Goal: Information Seeking & Learning: Learn about a topic

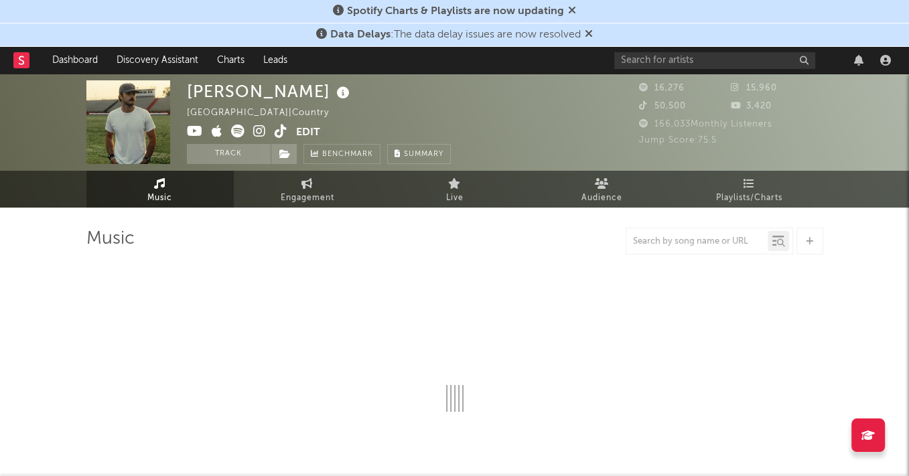
select select "6m"
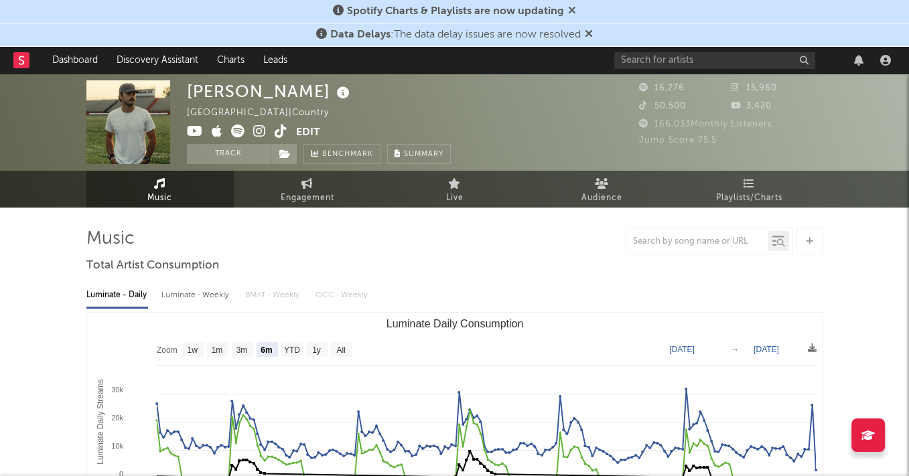
click at [593, 35] on icon at bounding box center [589, 33] width 8 height 11
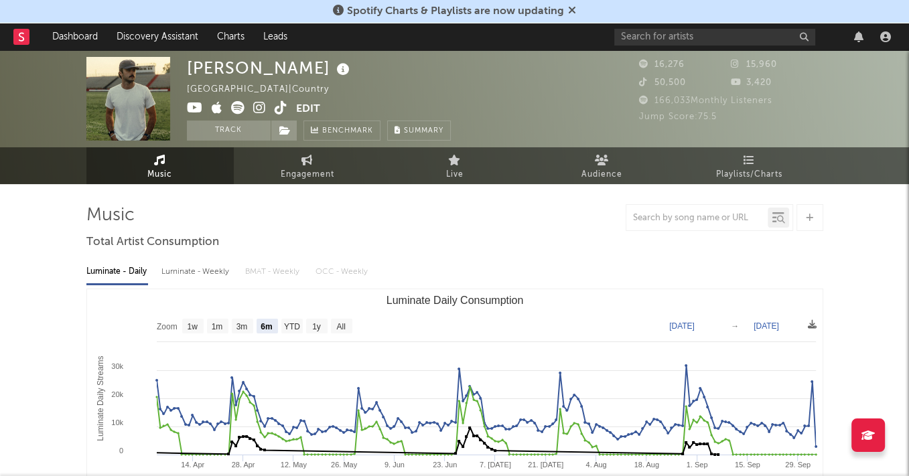
click at [571, 7] on icon at bounding box center [572, 10] width 8 height 11
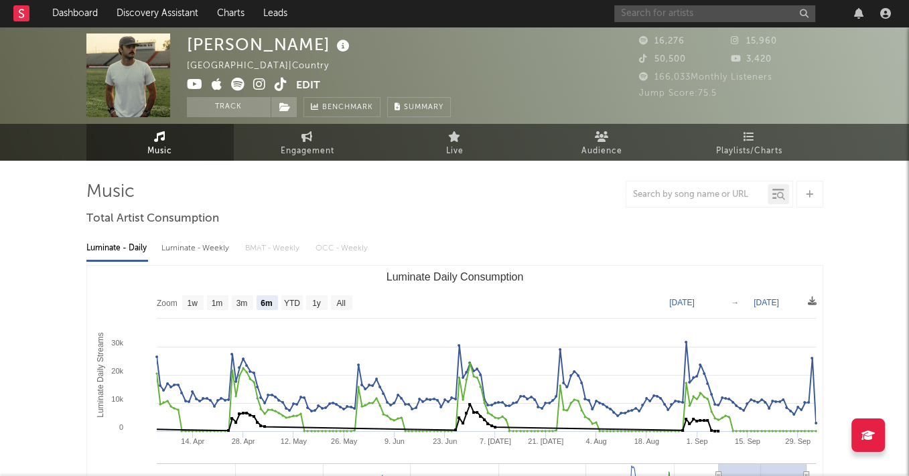
click at [674, 11] on input "text" at bounding box center [714, 13] width 201 height 17
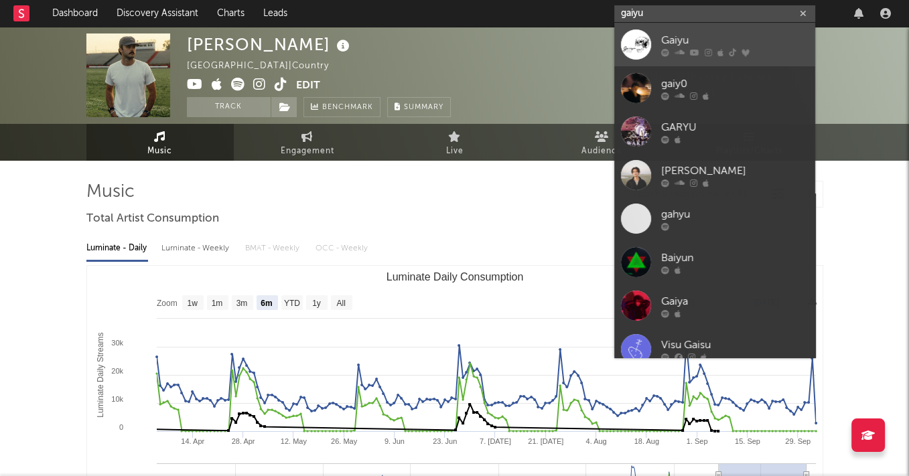
type input "gaiyu"
click at [668, 35] on div "Gaiyu" at bounding box center [734, 40] width 147 height 16
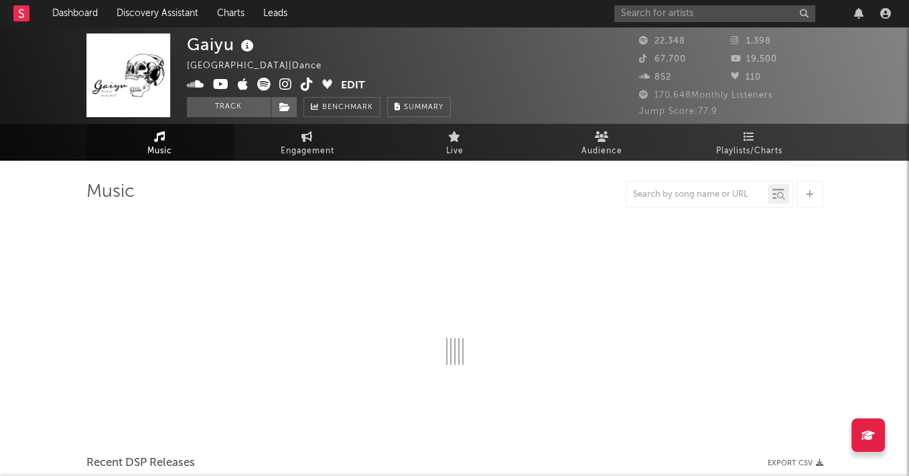
select select "6m"
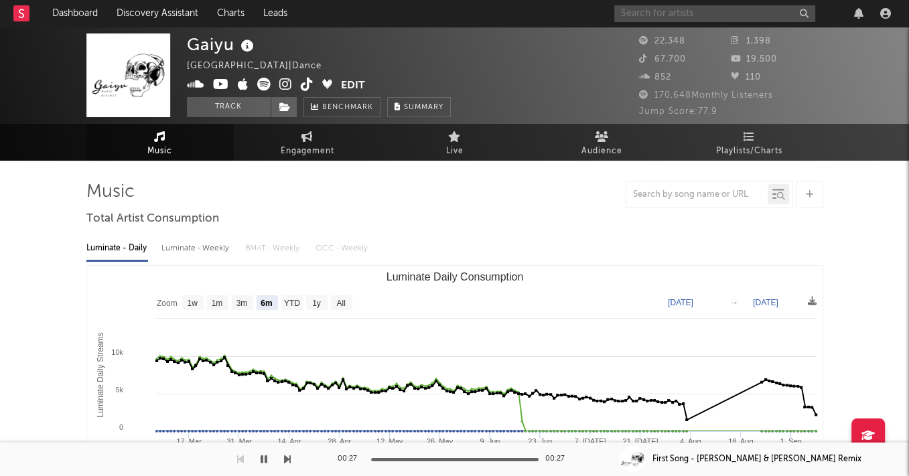
click at [672, 13] on input "text" at bounding box center [714, 13] width 201 height 17
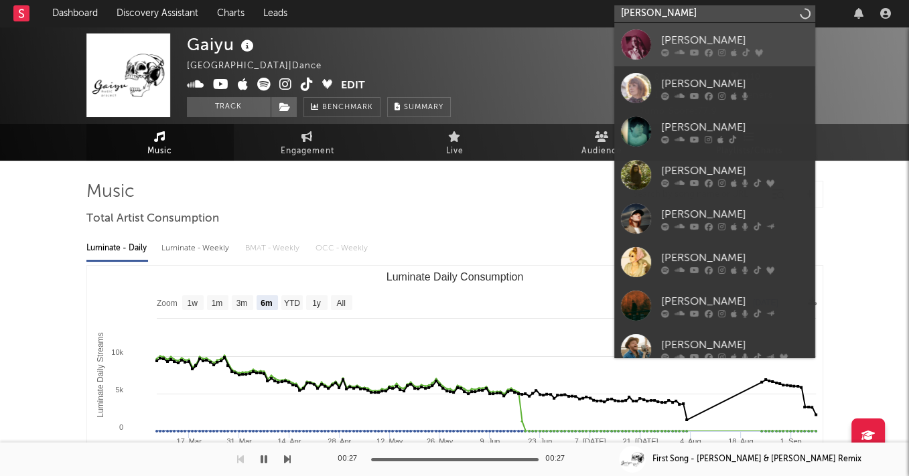
type input "haley joelle"
click at [692, 33] on div "[PERSON_NAME]" at bounding box center [734, 40] width 147 height 16
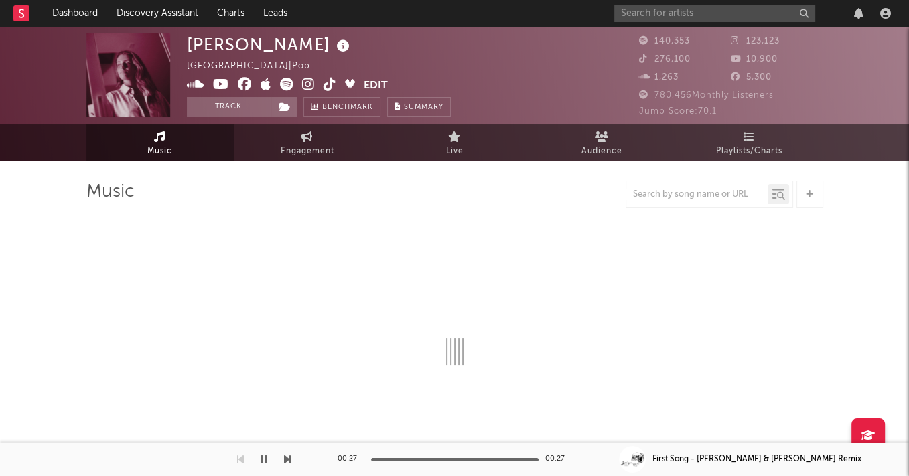
select select "6m"
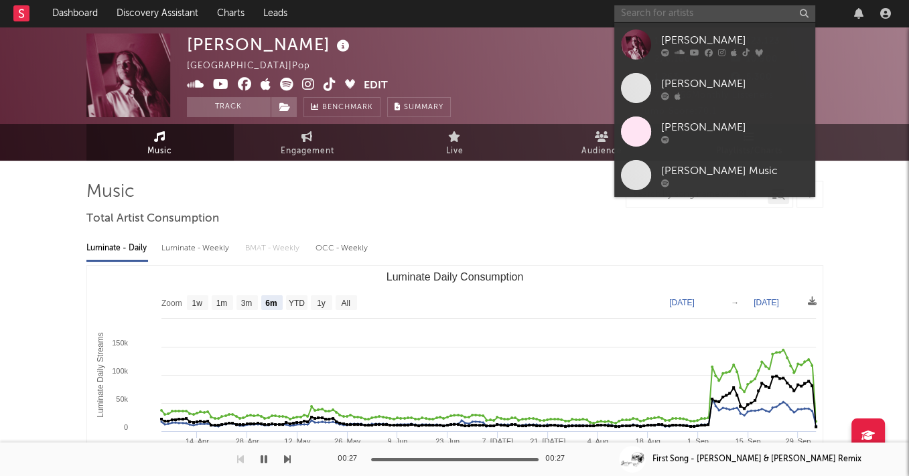
click at [664, 9] on input "text" at bounding box center [714, 13] width 201 height 17
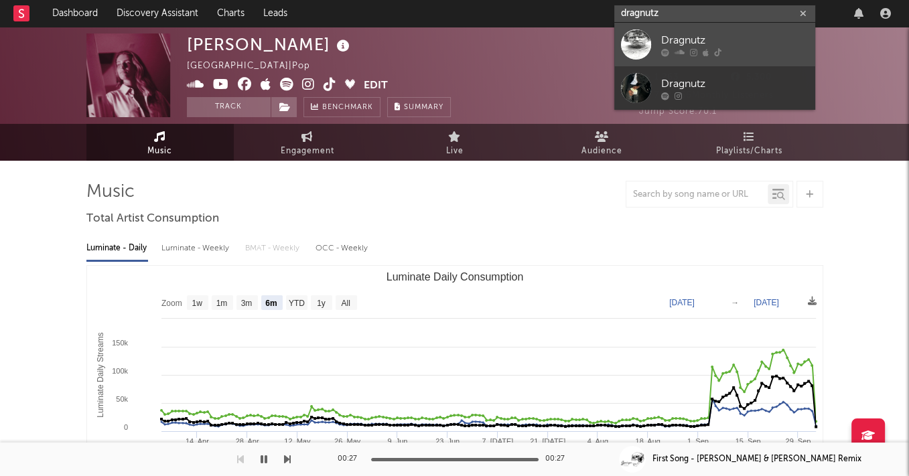
type input "dragnutz"
click at [689, 32] on div "Dragnutz" at bounding box center [734, 40] width 147 height 16
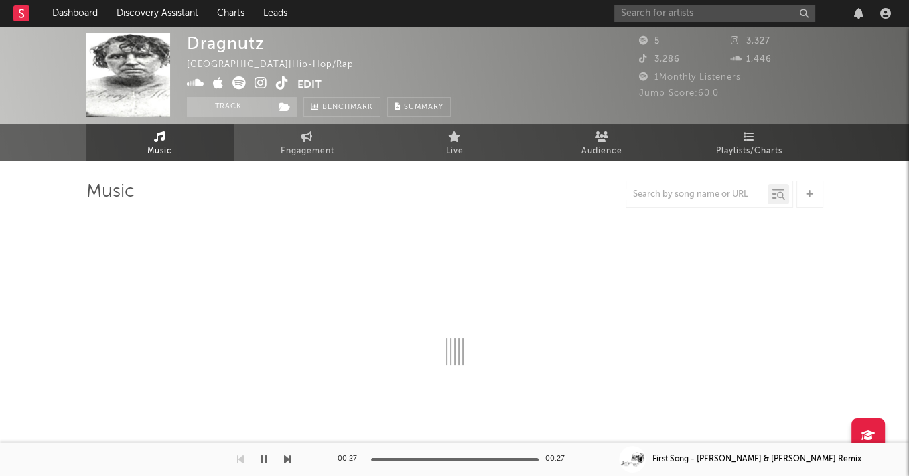
select select "6m"
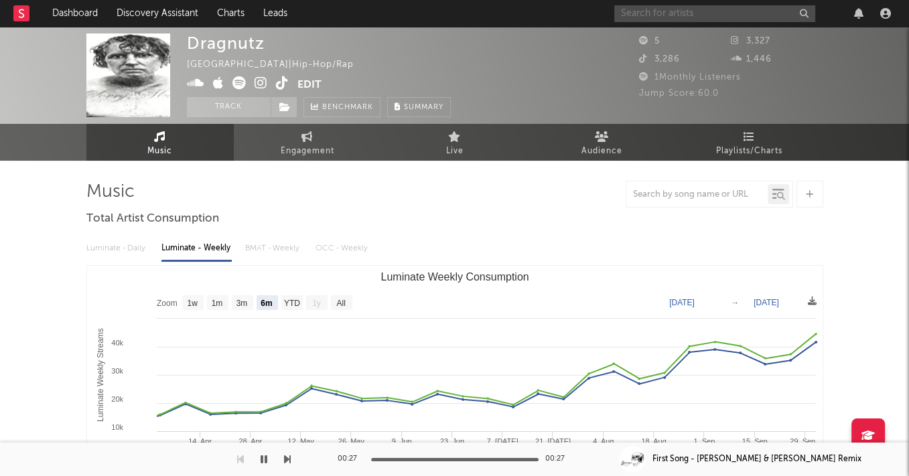
click at [735, 12] on input "text" at bounding box center [714, 13] width 201 height 17
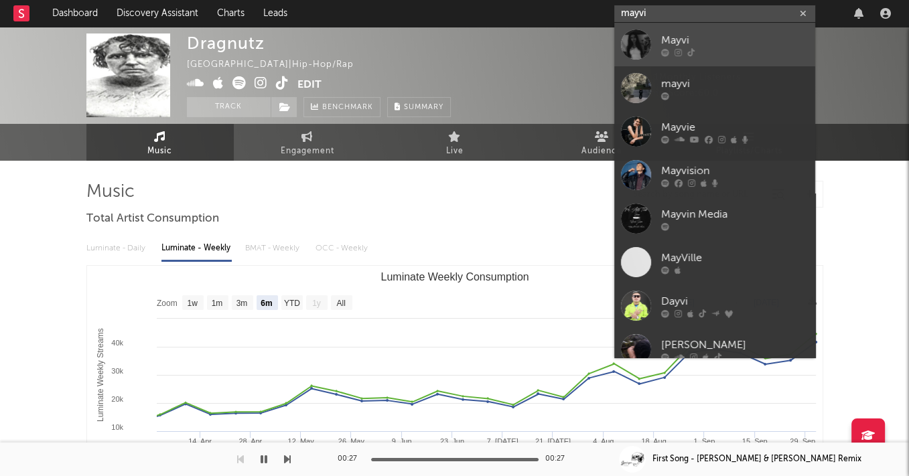
type input "mayvi"
click at [705, 48] on div at bounding box center [734, 52] width 147 height 8
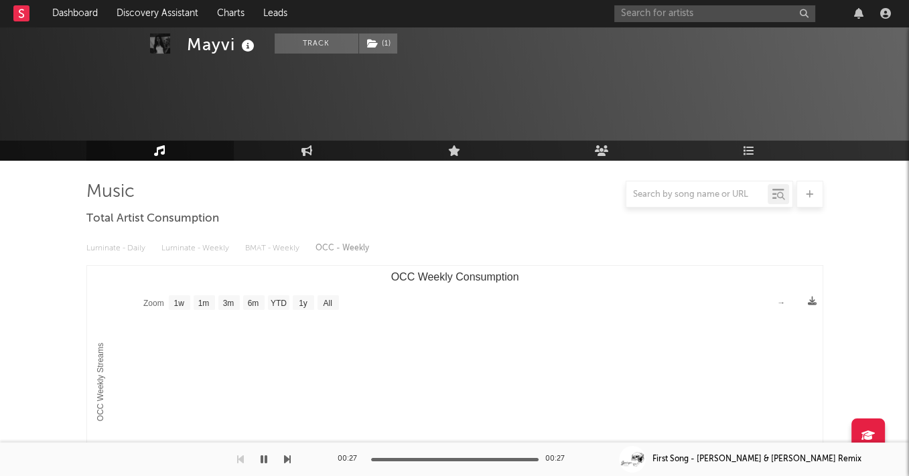
scroll to position [102, 0]
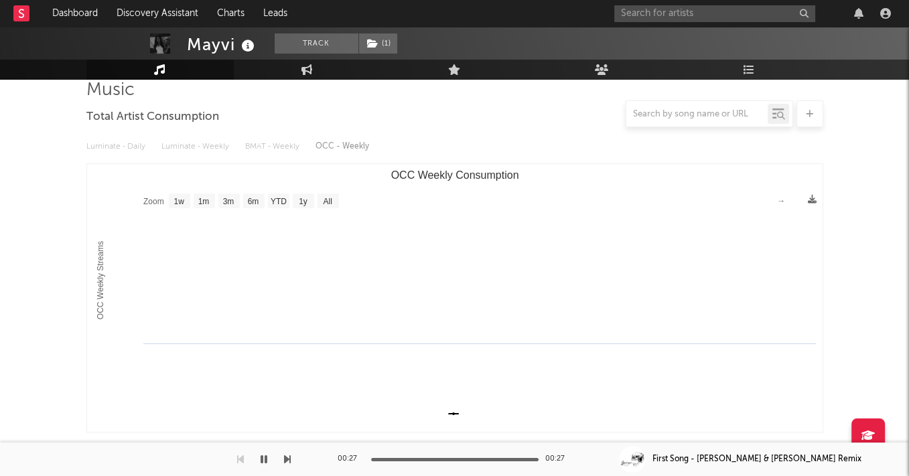
click at [174, 204] on text "1w" at bounding box center [178, 201] width 11 height 9
select select "1w"
click at [108, 142] on div "Luminate - Daily Luminate - Weekly BMAT - Weekly OCC - Weekly" at bounding box center [454, 146] width 737 height 23
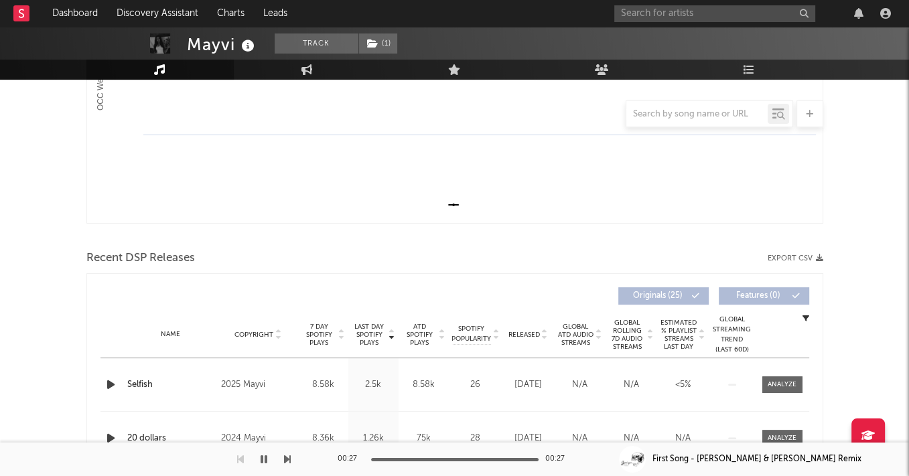
scroll to position [308, 0]
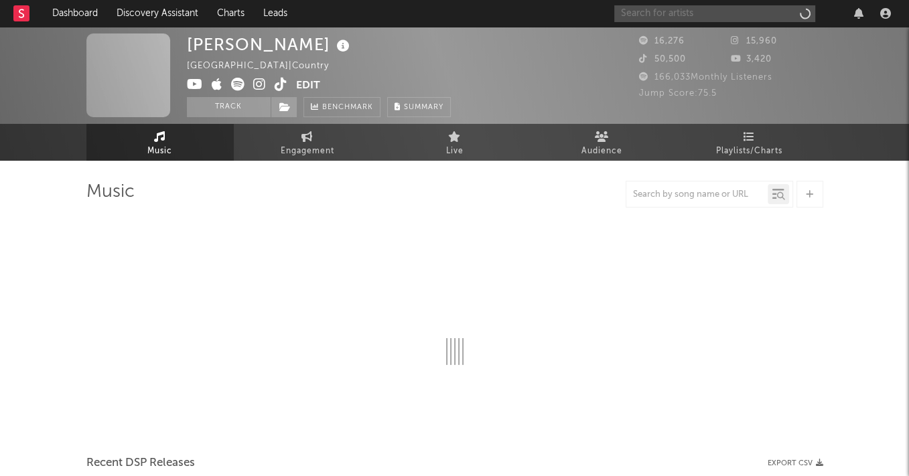
click at [751, 13] on input "text" at bounding box center [714, 13] width 201 height 17
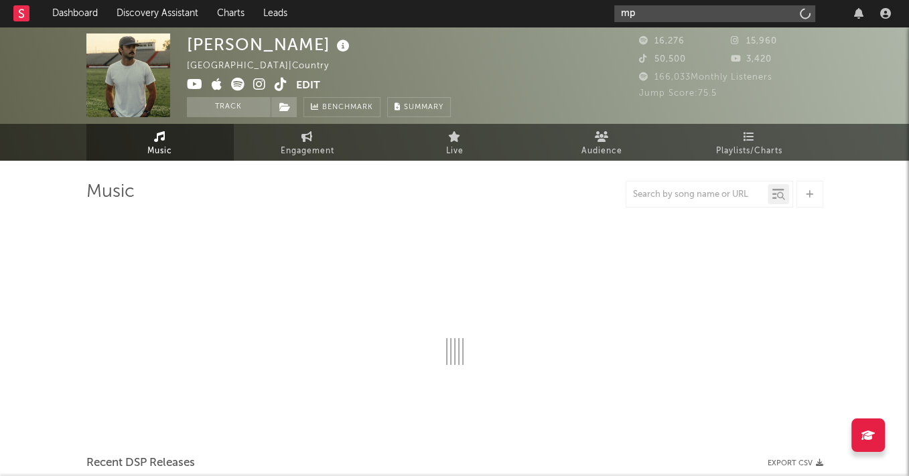
type input "mp3"
select select "6m"
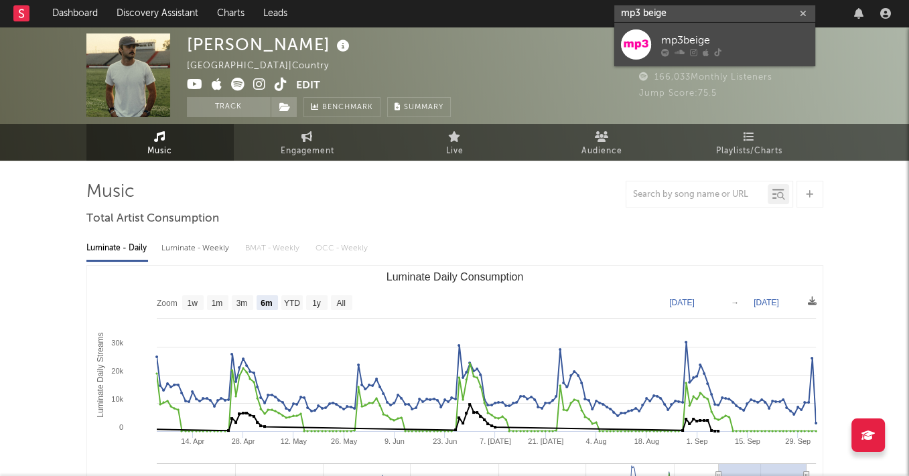
type input "mp3 beige"
click at [727, 45] on div "mp3beige" at bounding box center [734, 40] width 147 height 16
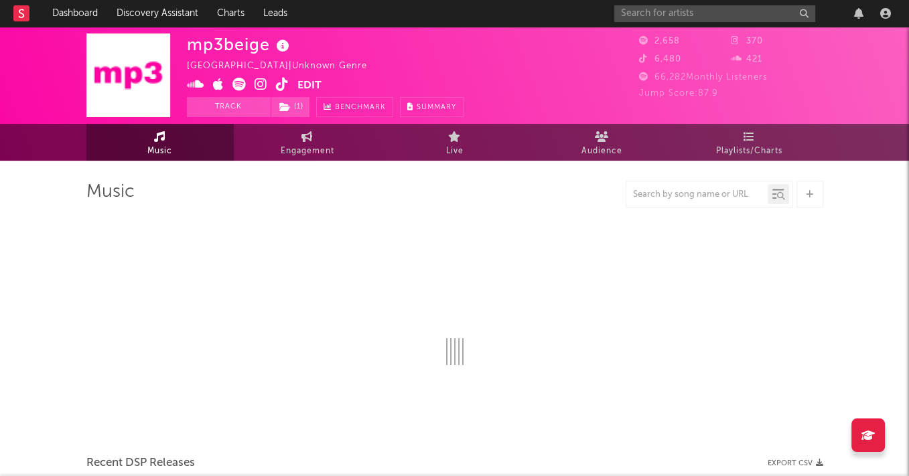
select select "1w"
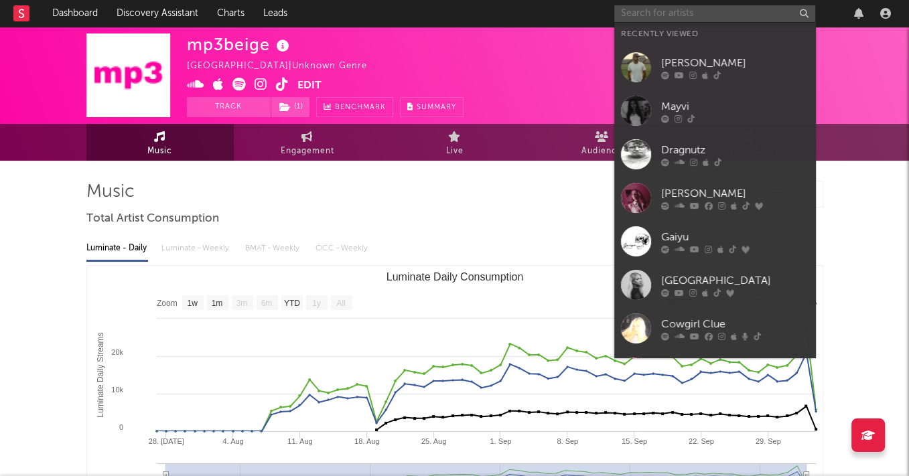
click at [630, 15] on input "text" at bounding box center [714, 13] width 201 height 17
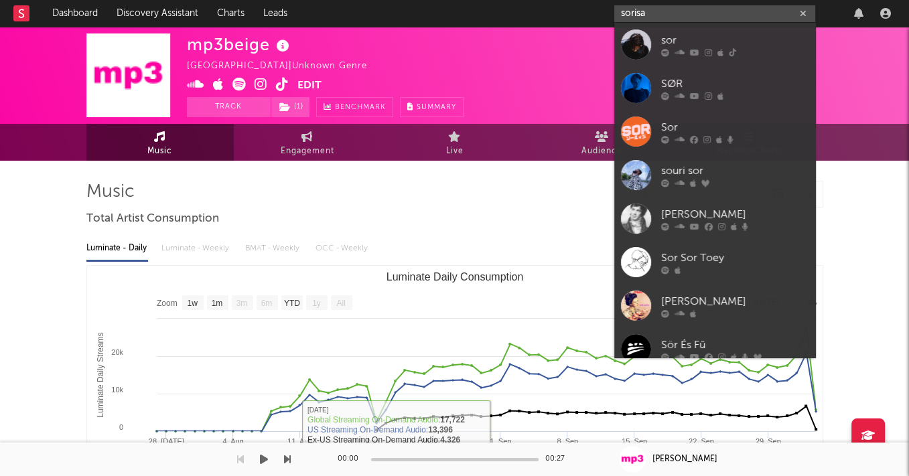
type input "sorisa"
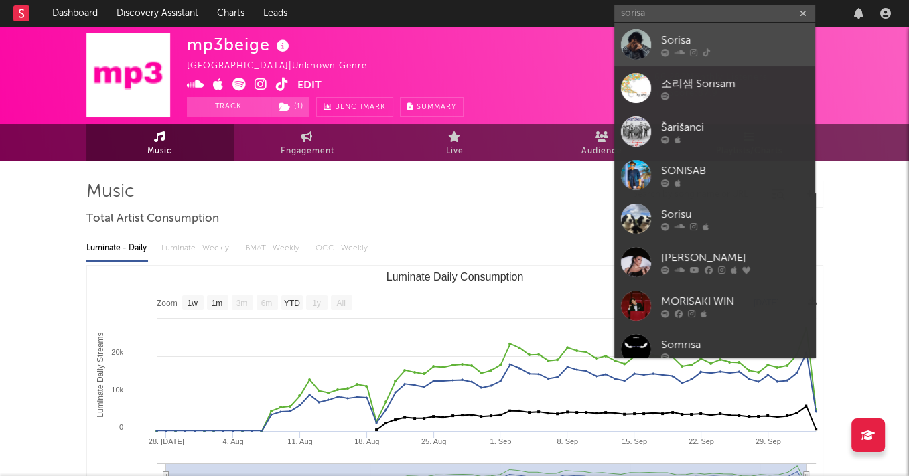
click at [747, 48] on div at bounding box center [734, 52] width 147 height 8
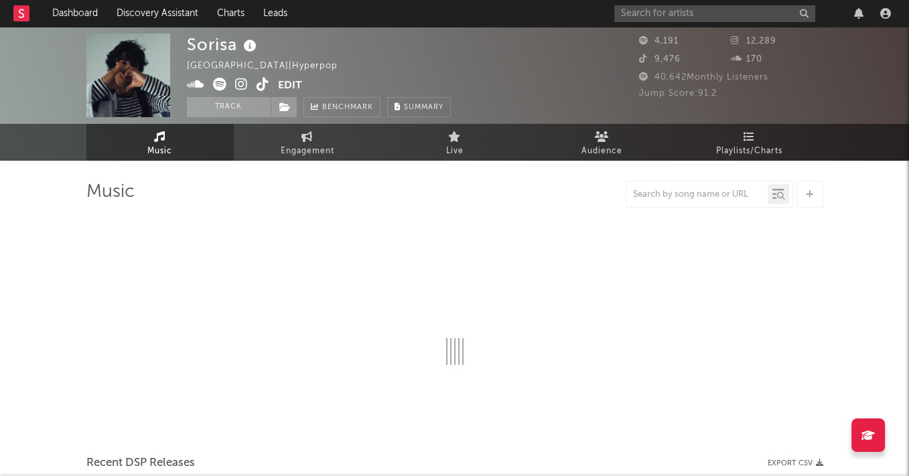
select select "1w"
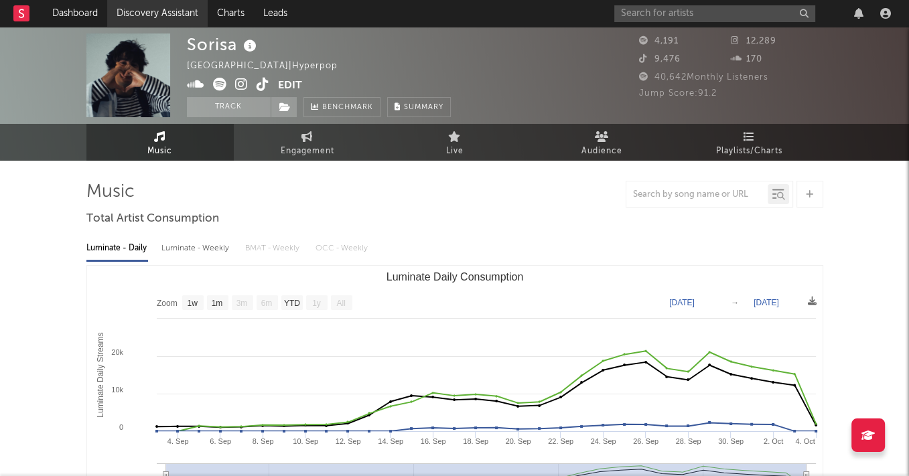
click at [142, 8] on link "Discovery Assistant" at bounding box center [157, 13] width 100 height 27
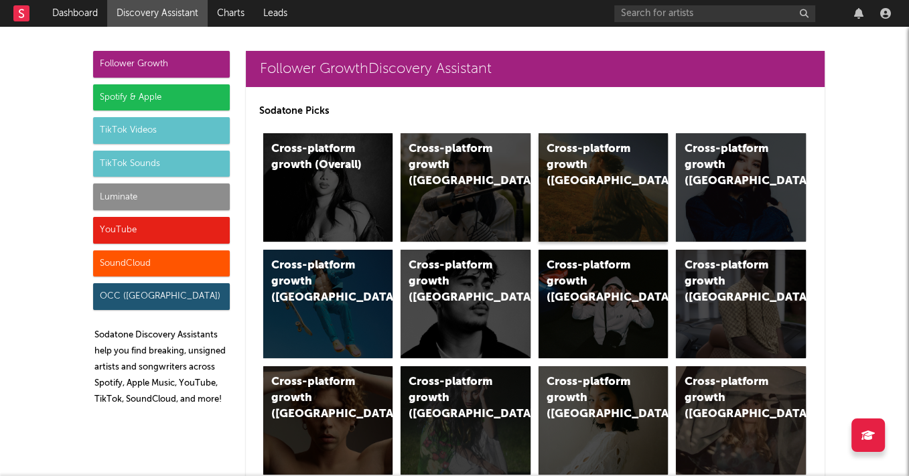
click at [592, 212] on div "Cross-platform growth ([GEOGRAPHIC_DATA])" at bounding box center [603, 187] width 130 height 108
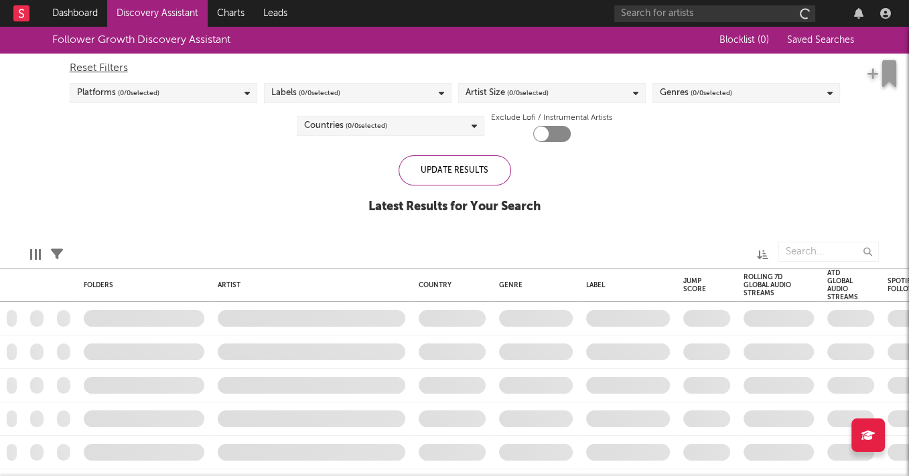
checkbox input "true"
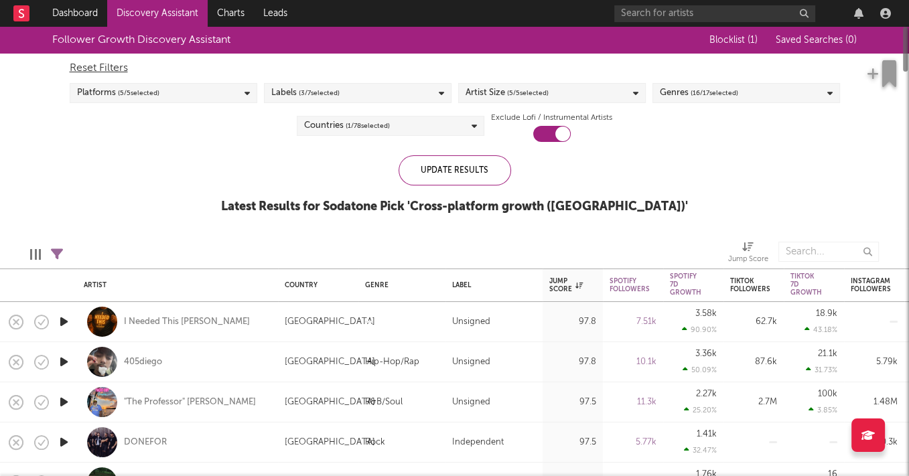
click at [700, 76] on div "Reset Filters" at bounding box center [455, 68] width 770 height 16
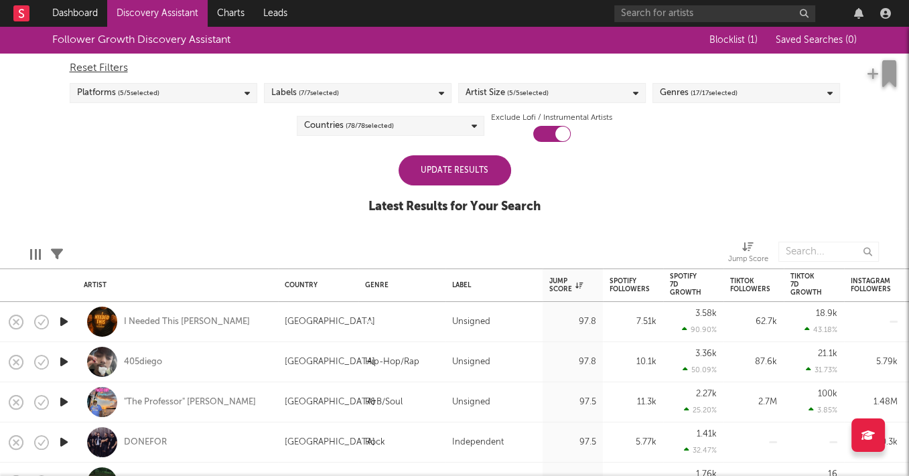
click at [700, 84] on div "Genres ( 17 / 17 selected)" at bounding box center [746, 93] width 188 height 20
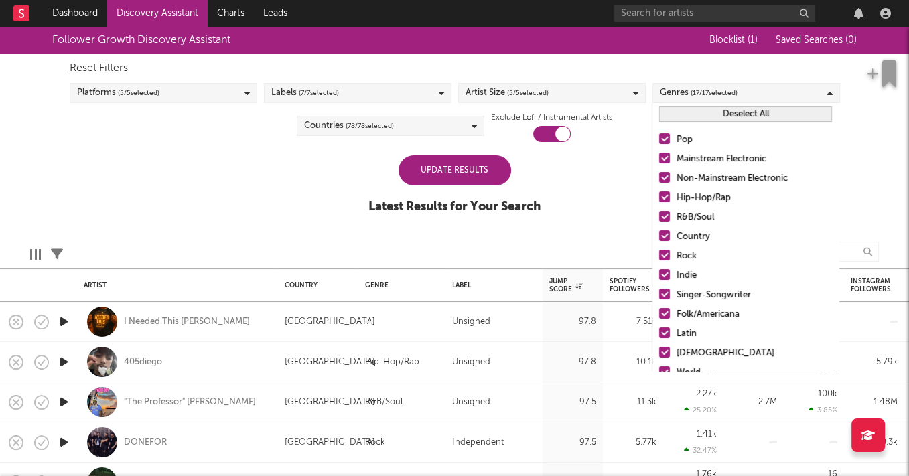
click at [240, 204] on div "Follower Growth Discovery Assistant Blocklist ( 1 ) Saved Searches ( 0 ) Reset …" at bounding box center [454, 128] width 909 height 202
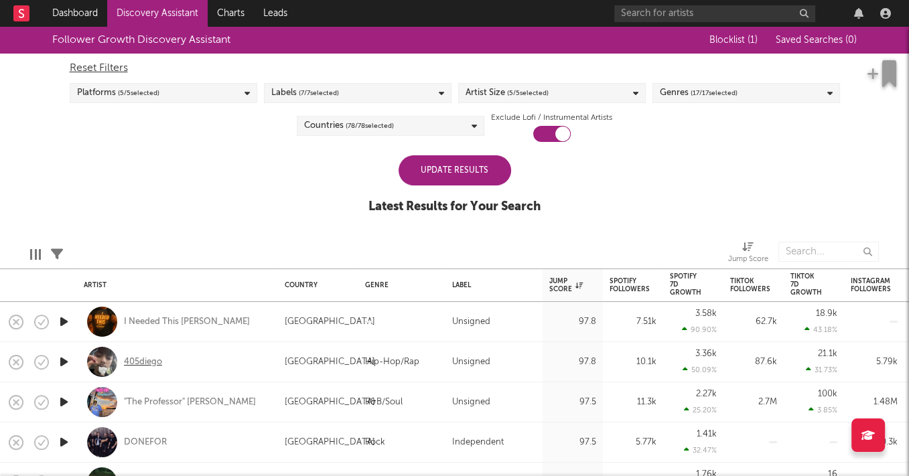
click at [140, 364] on div "405diego" at bounding box center [143, 362] width 38 height 12
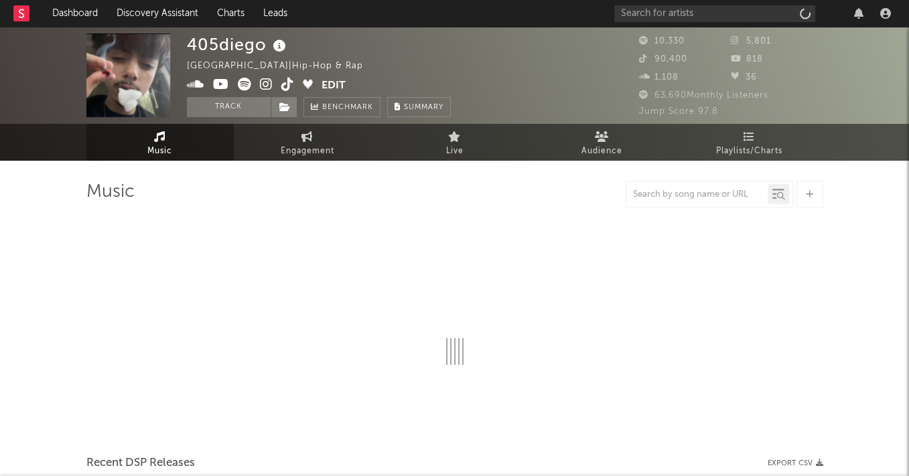
click at [267, 80] on icon at bounding box center [266, 84] width 13 height 13
select select "1w"
